Goal: Transaction & Acquisition: Purchase product/service

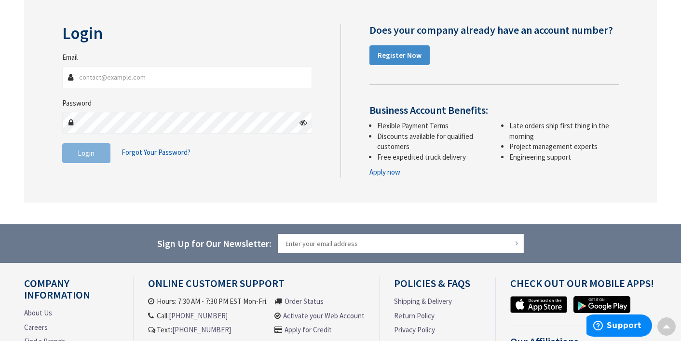
scroll to position [116, 0]
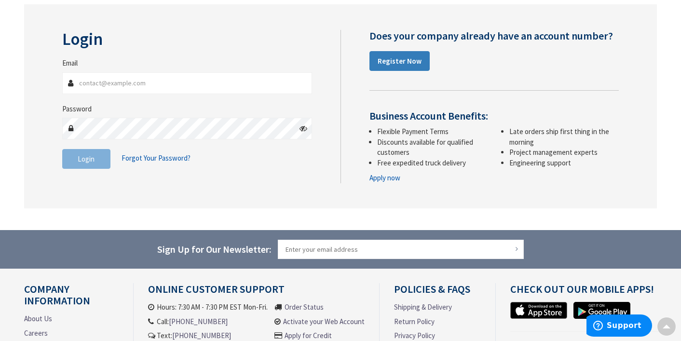
click at [386, 64] on strong "Register Now" at bounding box center [400, 60] width 44 height 9
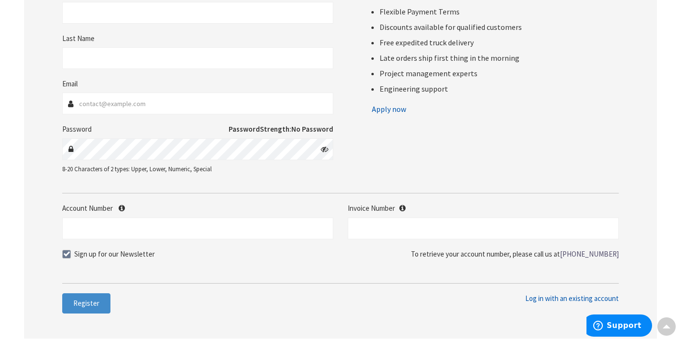
scroll to position [187, 0]
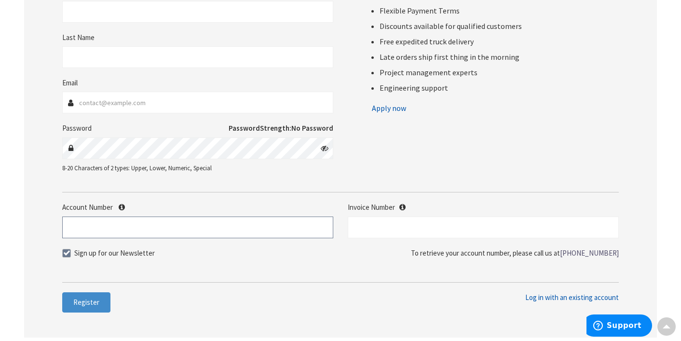
click at [131, 228] on input "Account Number" at bounding box center [197, 228] width 271 height 22
type input "53446"
click at [383, 225] on input "text" at bounding box center [483, 228] width 271 height 22
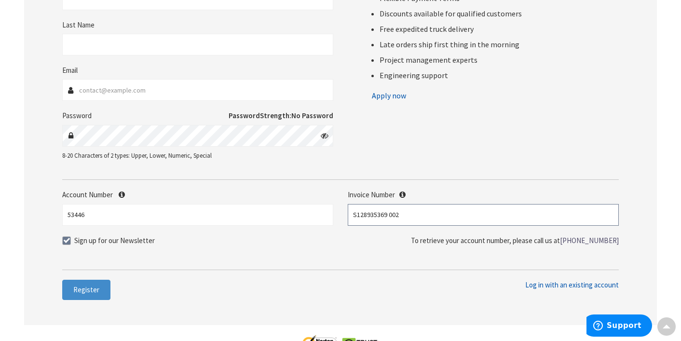
scroll to position [226, 0]
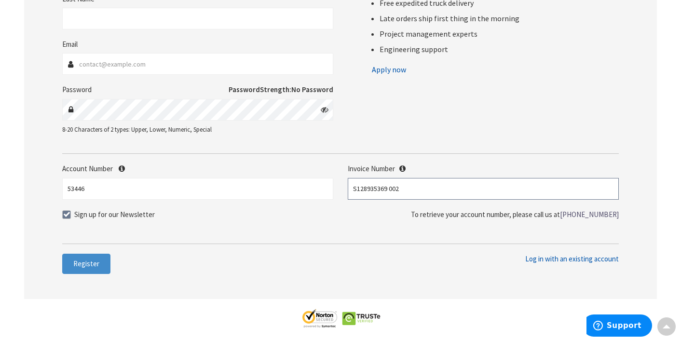
type input "S128935369 002"
click at [67, 213] on span at bounding box center [66, 214] width 9 height 9
click at [67, 213] on input "Sign up for our Newsletter" at bounding box center [68, 214] width 6 height 6
checkbox input "false"
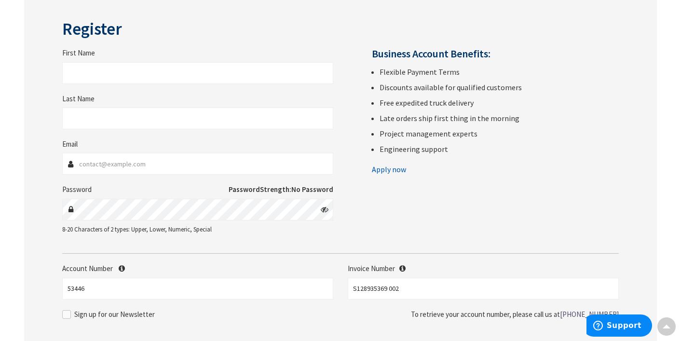
scroll to position [124, 0]
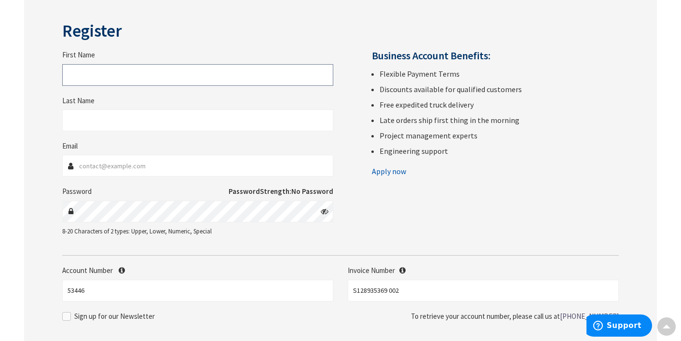
click at [184, 76] on input "First Name" at bounding box center [197, 75] width 271 height 22
type input "Dave"
type input "McGrath"
type input "mcgrathdave@gmail.com"
click at [325, 212] on icon at bounding box center [325, 211] width 8 height 8
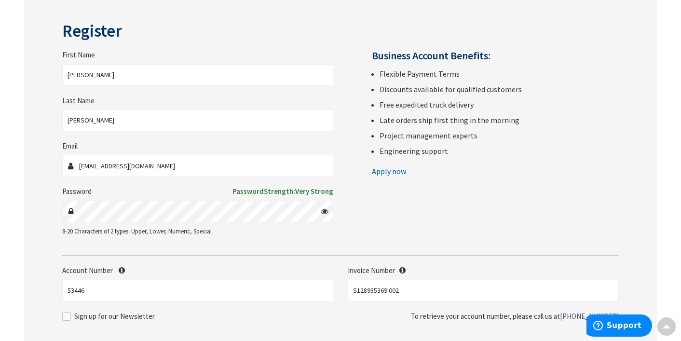
click at [392, 204] on div "First Name Dave Last Name McGrath Email mcgrathdave@gmail.com Password Password…" at bounding box center [341, 134] width 572 height 224
click at [68, 207] on div at bounding box center [197, 212] width 271 height 22
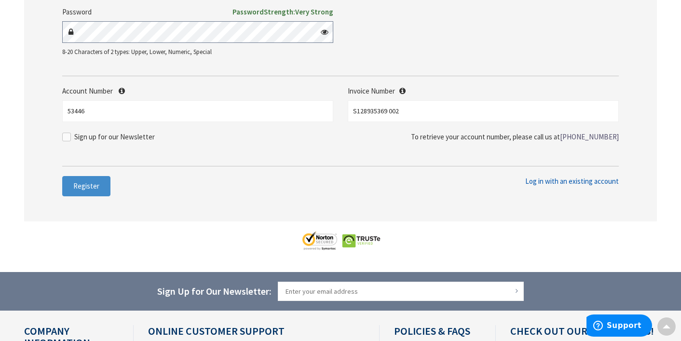
scroll to position [305, 0]
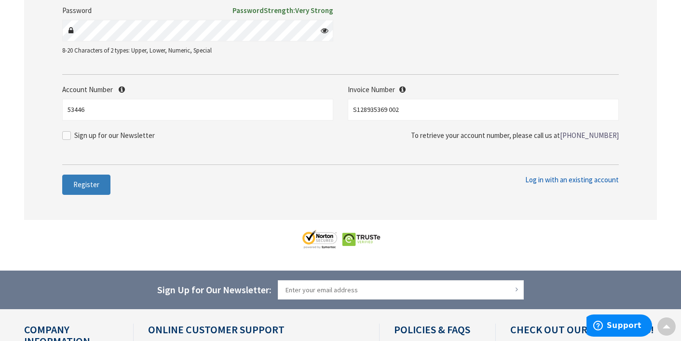
click at [94, 183] on span "Register" at bounding box center [86, 184] width 26 height 9
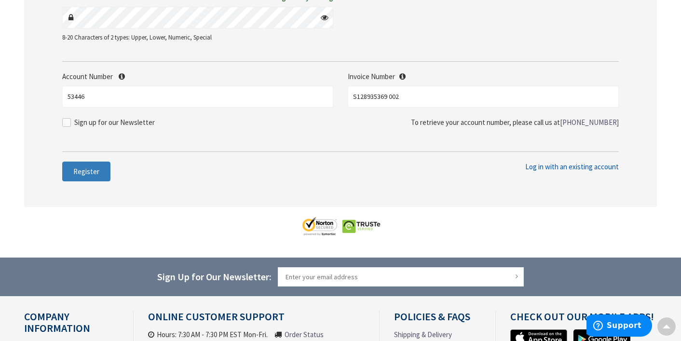
scroll to position [345, 0]
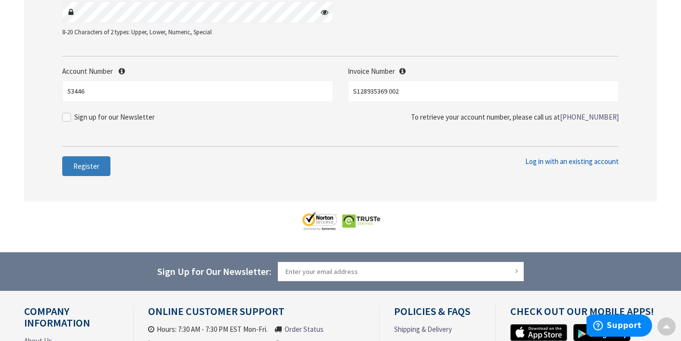
click at [83, 168] on span "Register" at bounding box center [86, 166] width 26 height 9
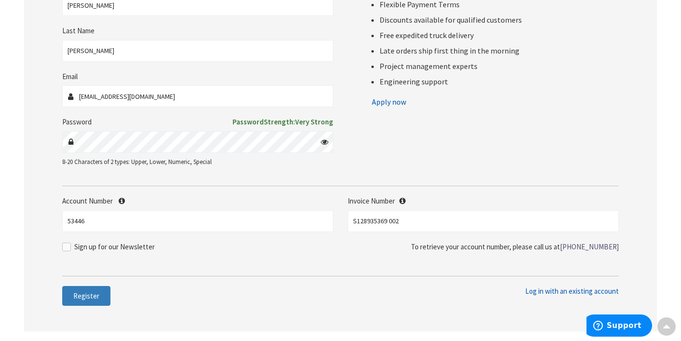
scroll to position [218, 0]
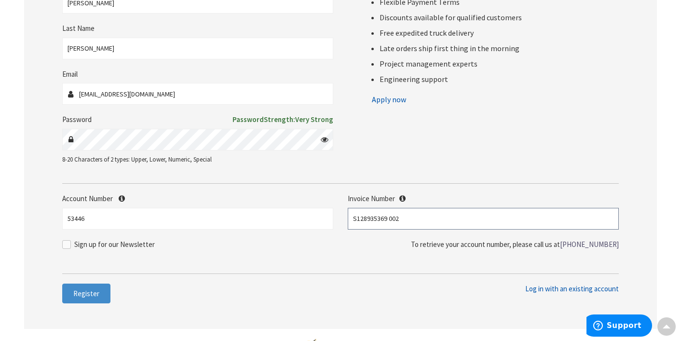
drag, startPoint x: 408, startPoint y: 218, endPoint x: 341, endPoint y: 212, distance: 67.8
click at [341, 212] on div "Invoice Number S128935369 002" at bounding box center [484, 211] width 286 height 36
click at [92, 290] on span "Register" at bounding box center [86, 293] width 26 height 9
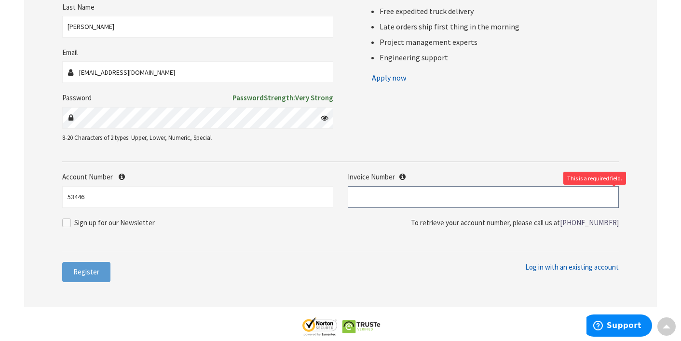
scroll to position [196, 0]
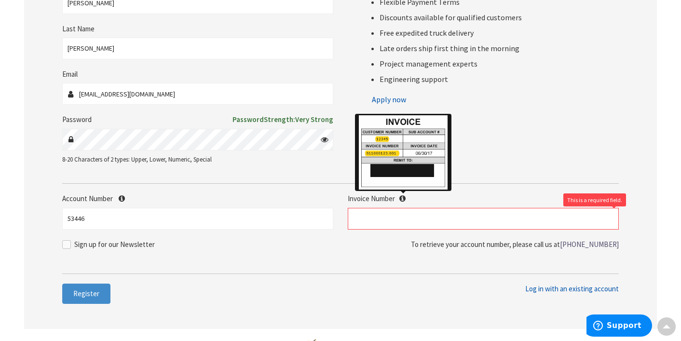
click at [403, 196] on icon at bounding box center [402, 198] width 6 height 7
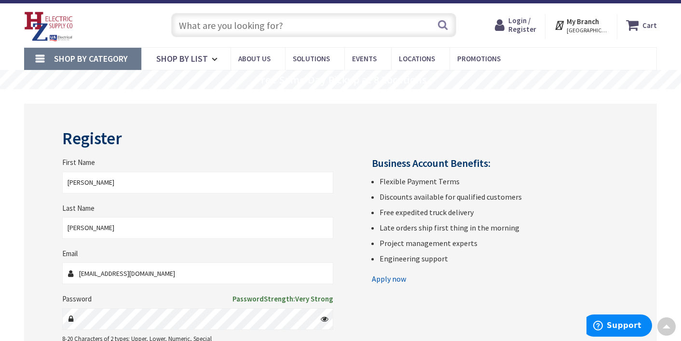
scroll to position [0, 0]
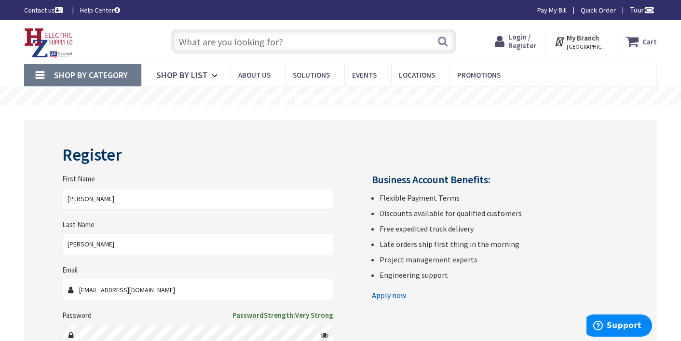
click at [267, 41] on input "text" at bounding box center [313, 41] width 285 height 24
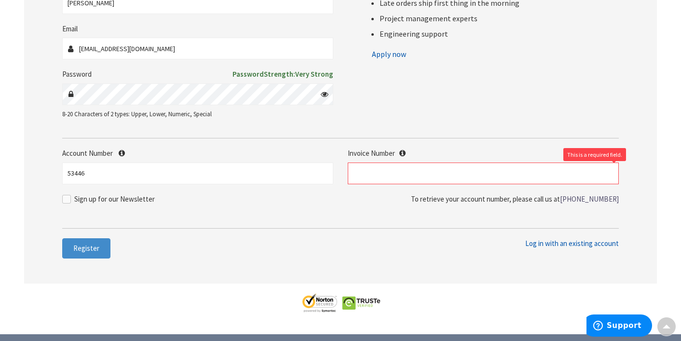
scroll to position [243, 0]
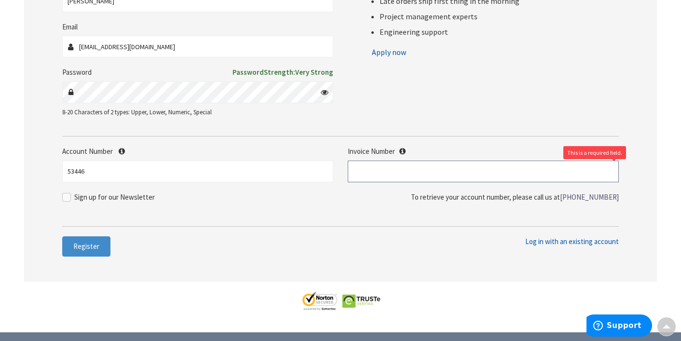
click at [399, 169] on input "text" at bounding box center [483, 172] width 271 height 22
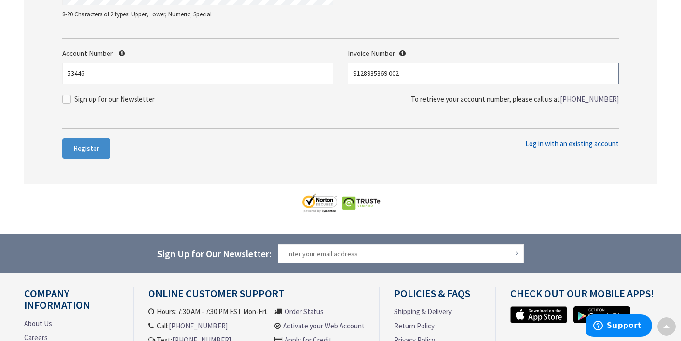
scroll to position [360, 0]
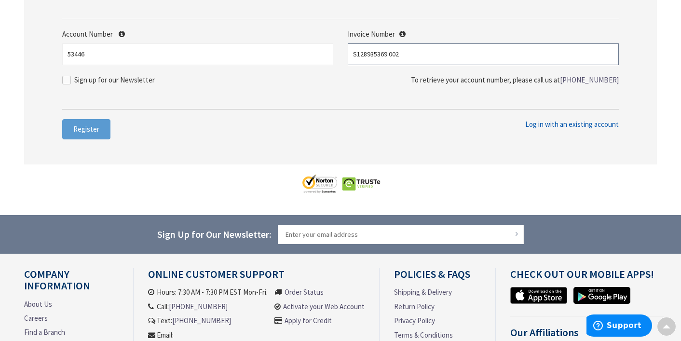
type input "S128935369 002"
click at [91, 128] on span "Register" at bounding box center [86, 128] width 26 height 9
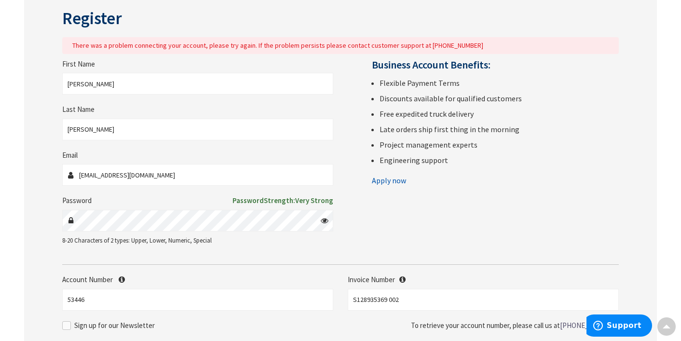
scroll to position [136, 0]
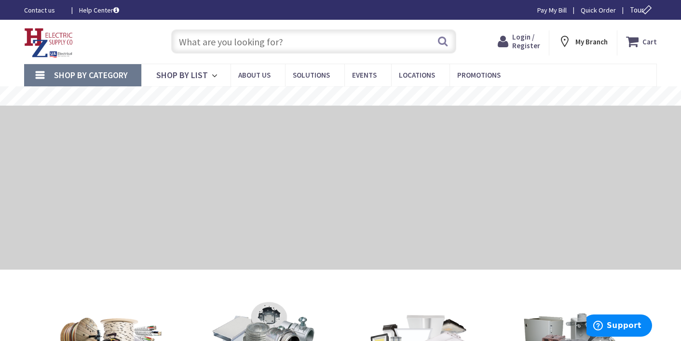
click at [305, 41] on input "text" at bounding box center [313, 41] width 285 height 24
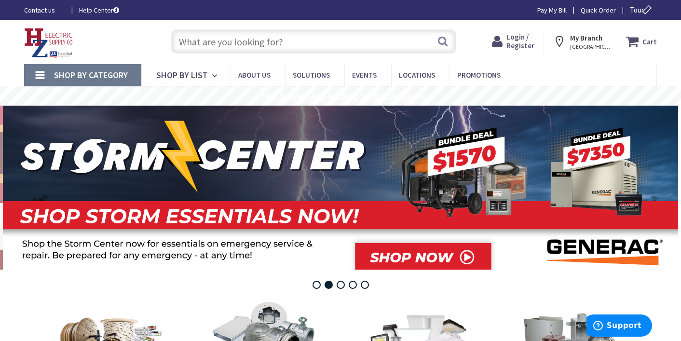
click at [310, 41] on input "text" at bounding box center [313, 41] width 285 height 24
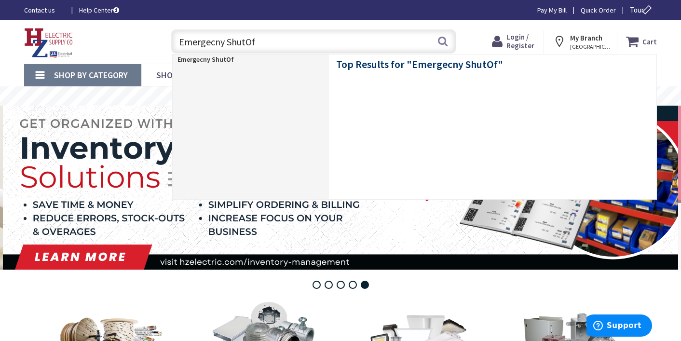
type input "Emergecny ShutOff"
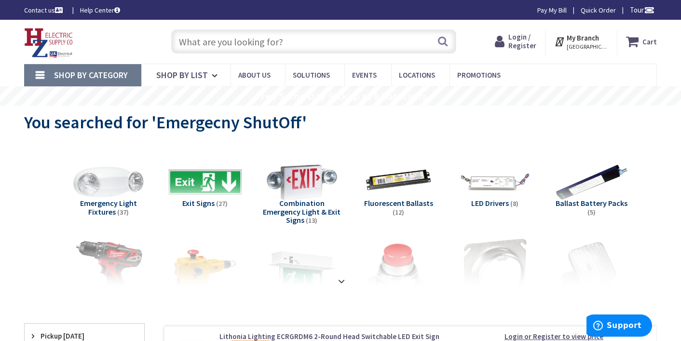
click at [226, 40] on input "text" at bounding box center [313, 41] width 285 height 24
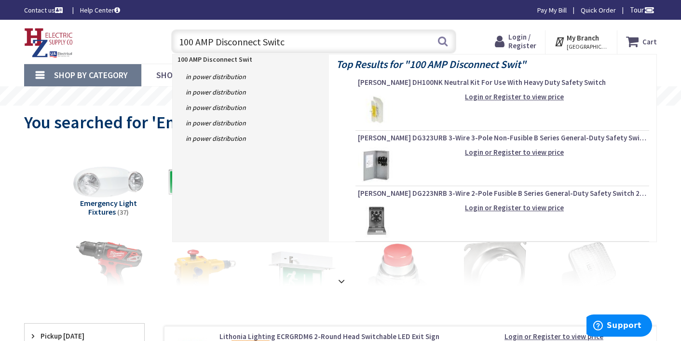
type input "100 AMP Disconnect Switch"
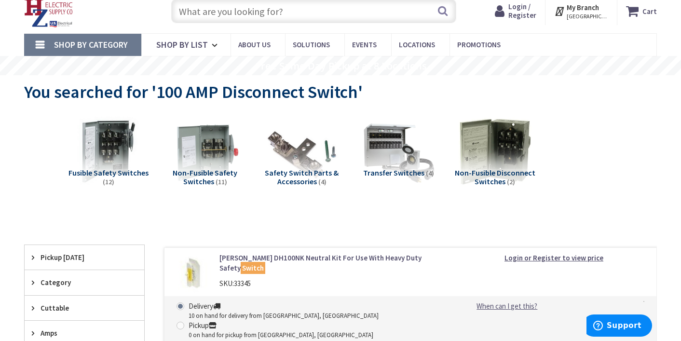
scroll to position [31, 0]
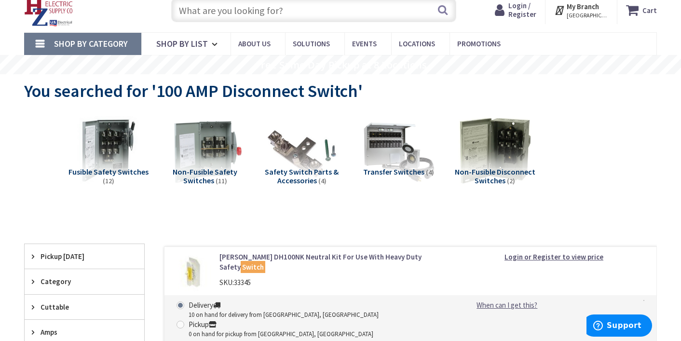
click at [202, 150] on img at bounding box center [205, 150] width 81 height 81
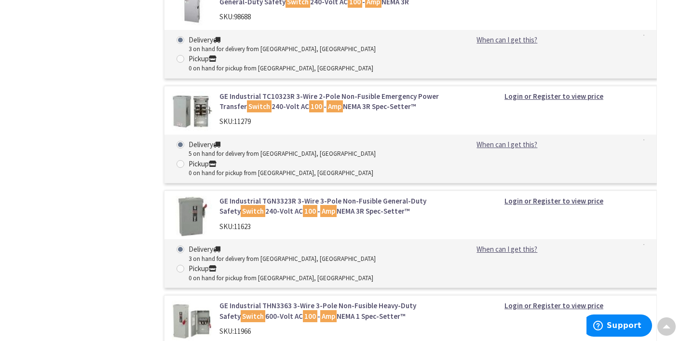
scroll to position [724, 0]
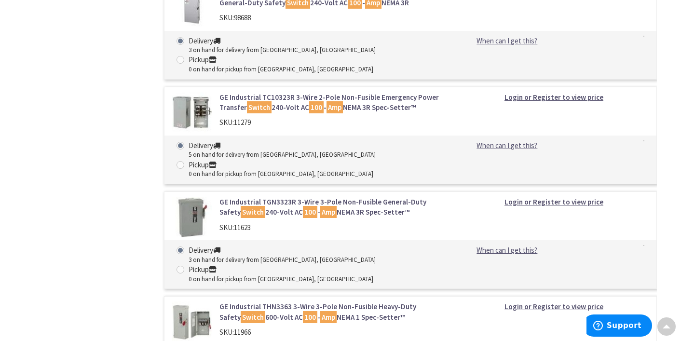
click at [348, 197] on link "GE Industrial TGN3323R 3-Wire 3-Pole Non-Fusible General-Duty Safety Switch 240…" at bounding box center [331, 207] width 225 height 21
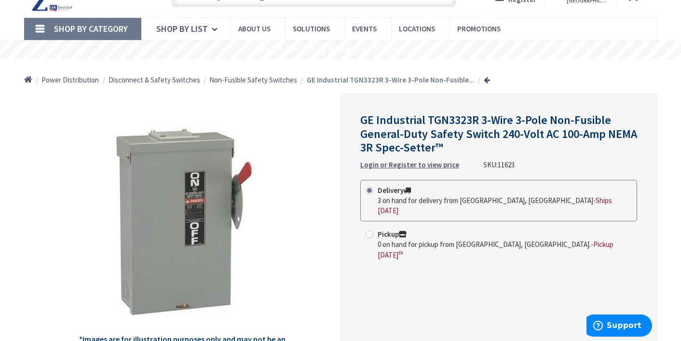
scroll to position [50, 0]
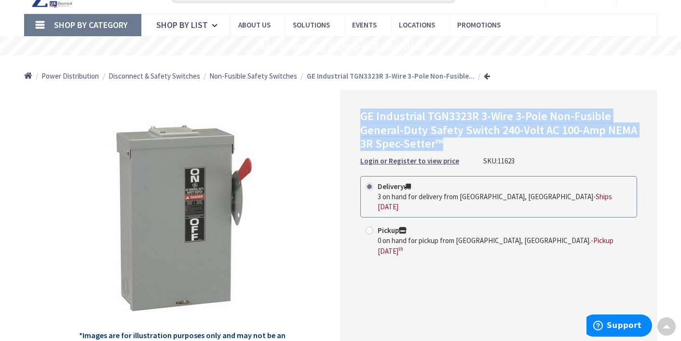
drag, startPoint x: 454, startPoint y: 146, endPoint x: 360, endPoint y: 120, distance: 97.7
click at [360, 120] on h1 "GE Industrial TGN3323R 3-Wire 3-Pole Non-Fusible General-Duty Safety Switch 240…" at bounding box center [498, 129] width 277 height 41
copy span "GE Industrial TGN3323R 3-Wire 3-Pole Non-Fusible General-Duty Safety Switch 240…"
